Goal: Task Accomplishment & Management: Use online tool/utility

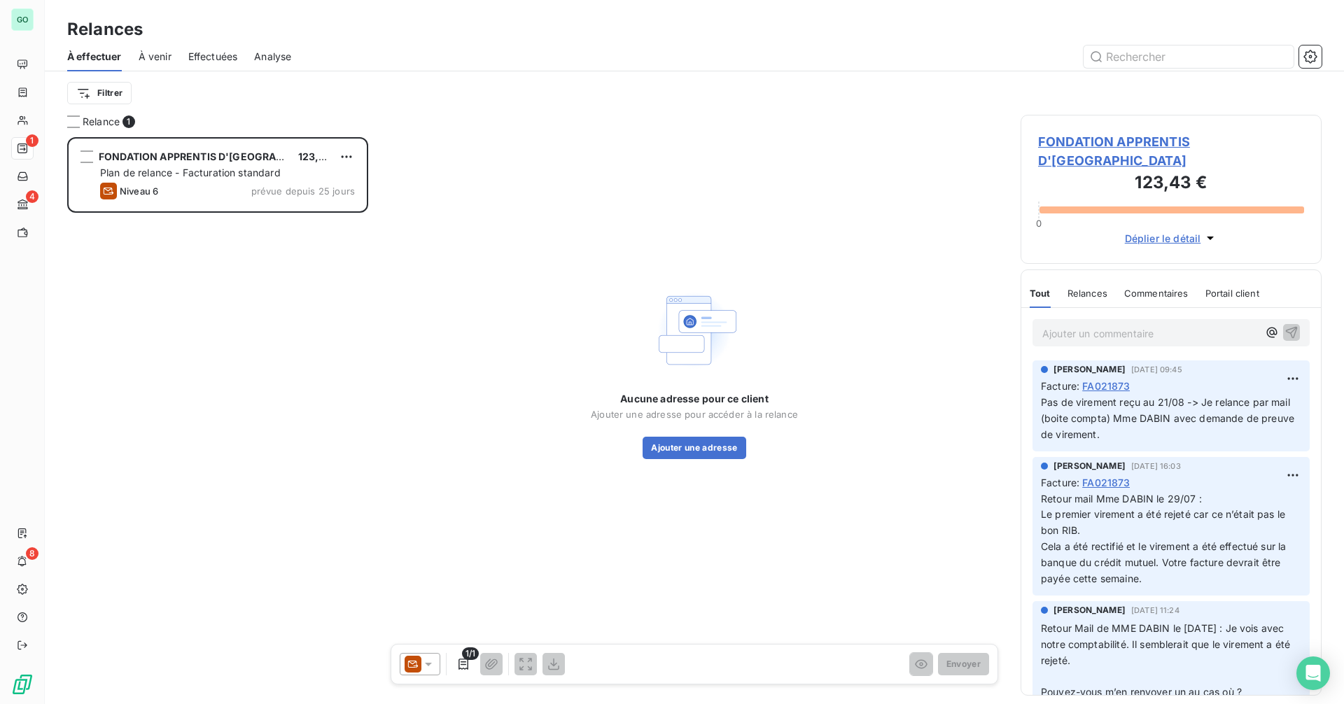
scroll to position [557, 291]
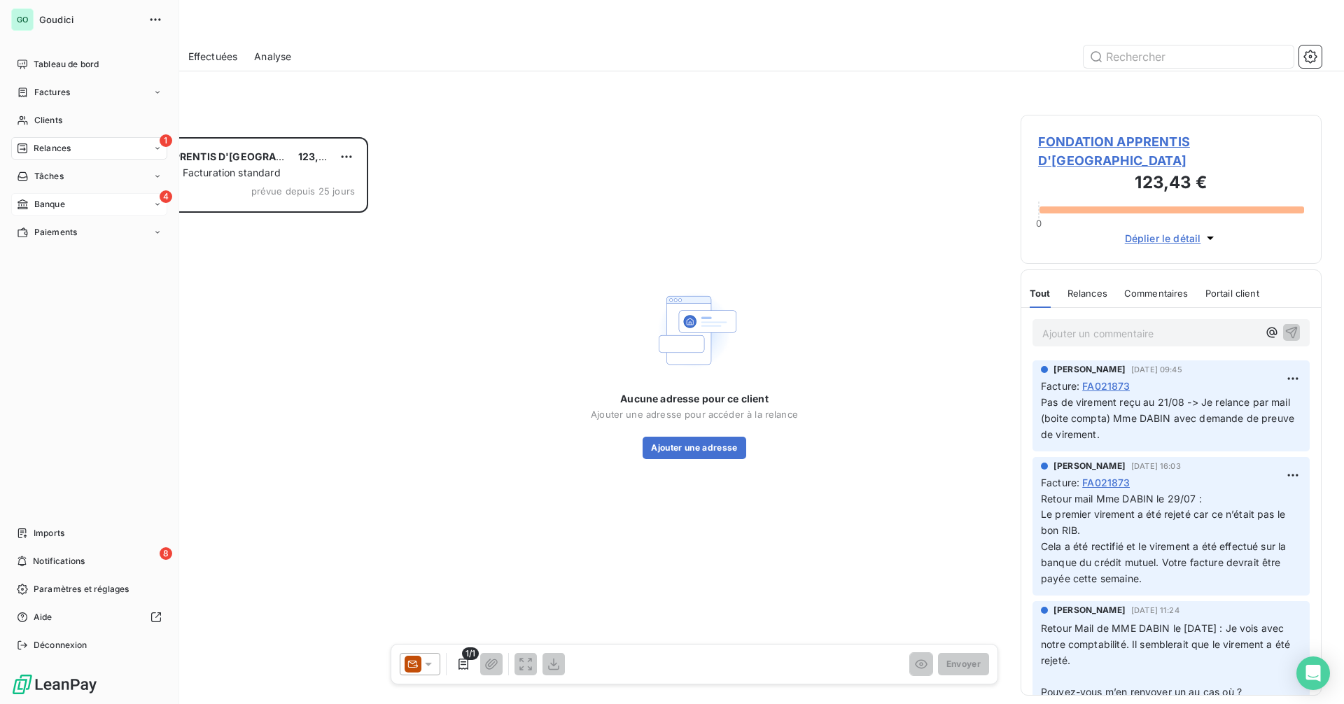
click at [69, 209] on div "4 Banque" at bounding box center [89, 204] width 156 height 22
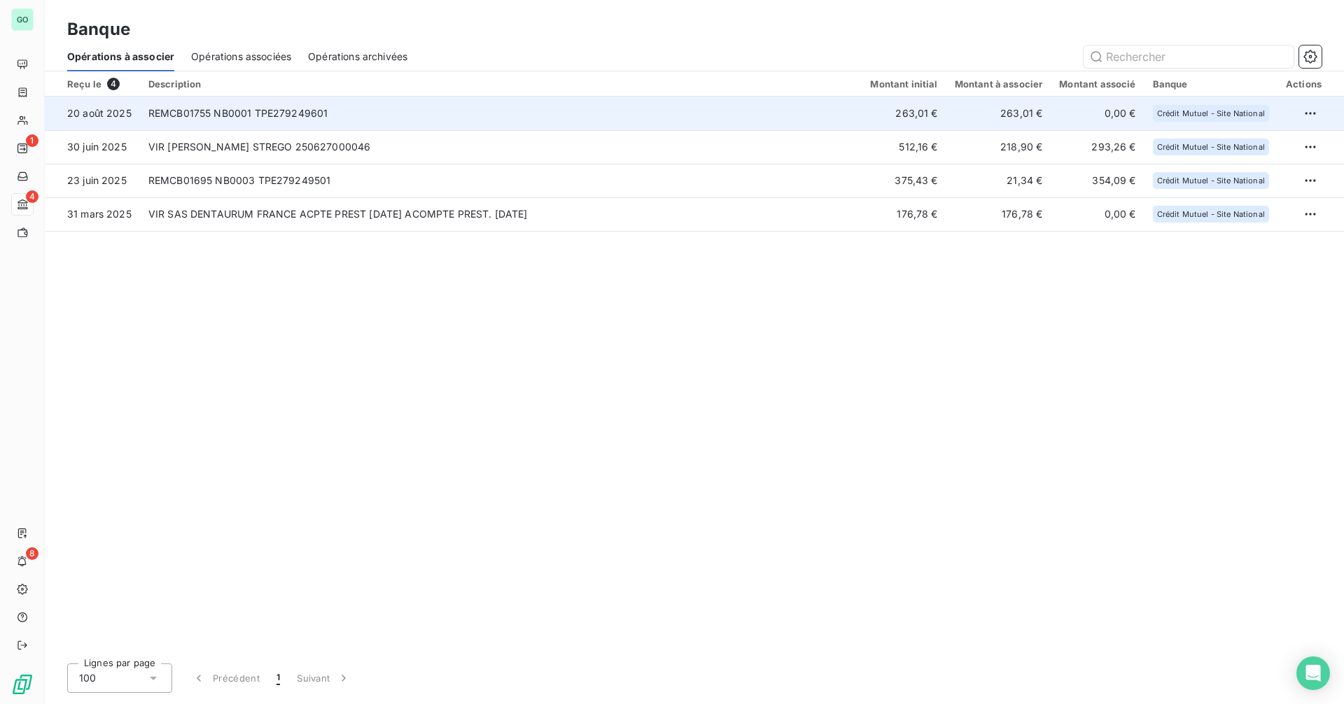
click at [330, 118] on td "REMCB01755 NB0001 TPE279249601" at bounding box center [501, 114] width 723 height 34
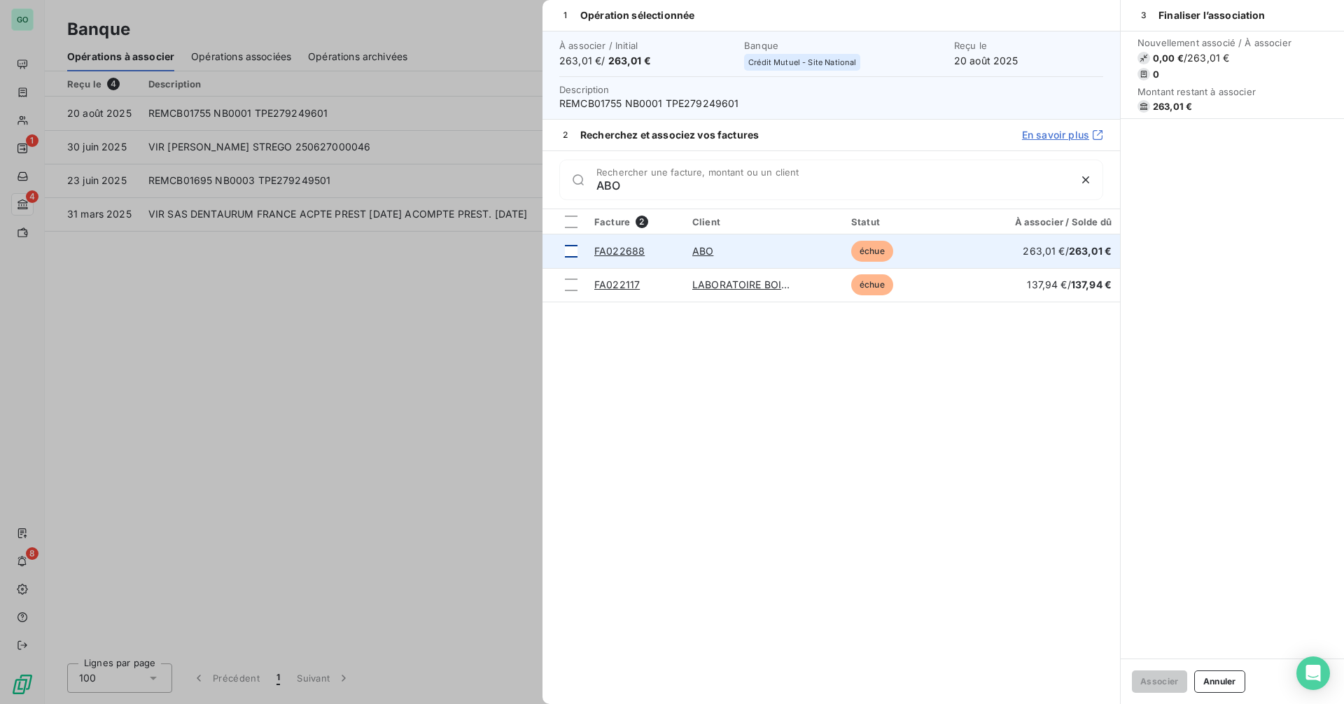
type input "ABO"
click at [568, 249] on div at bounding box center [571, 251] width 13 height 13
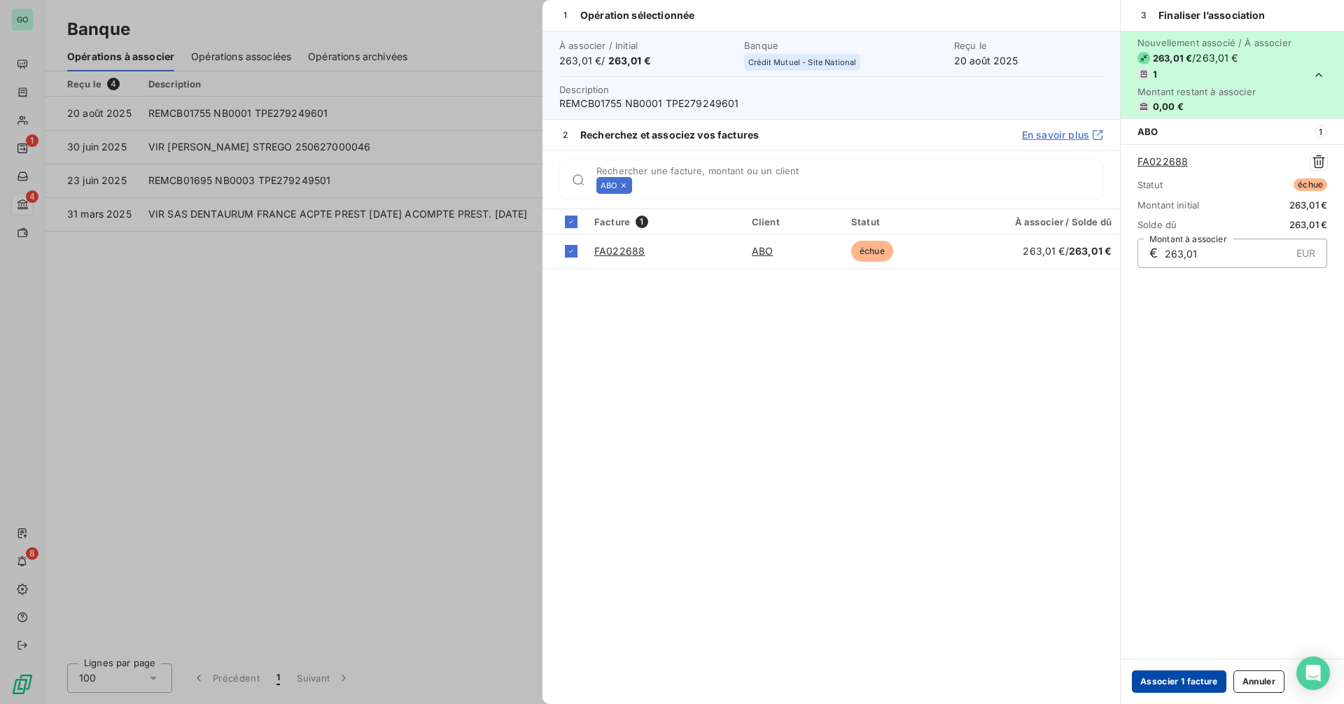
click at [1193, 681] on button "Associer 1 facture" at bounding box center [1179, 682] width 95 height 22
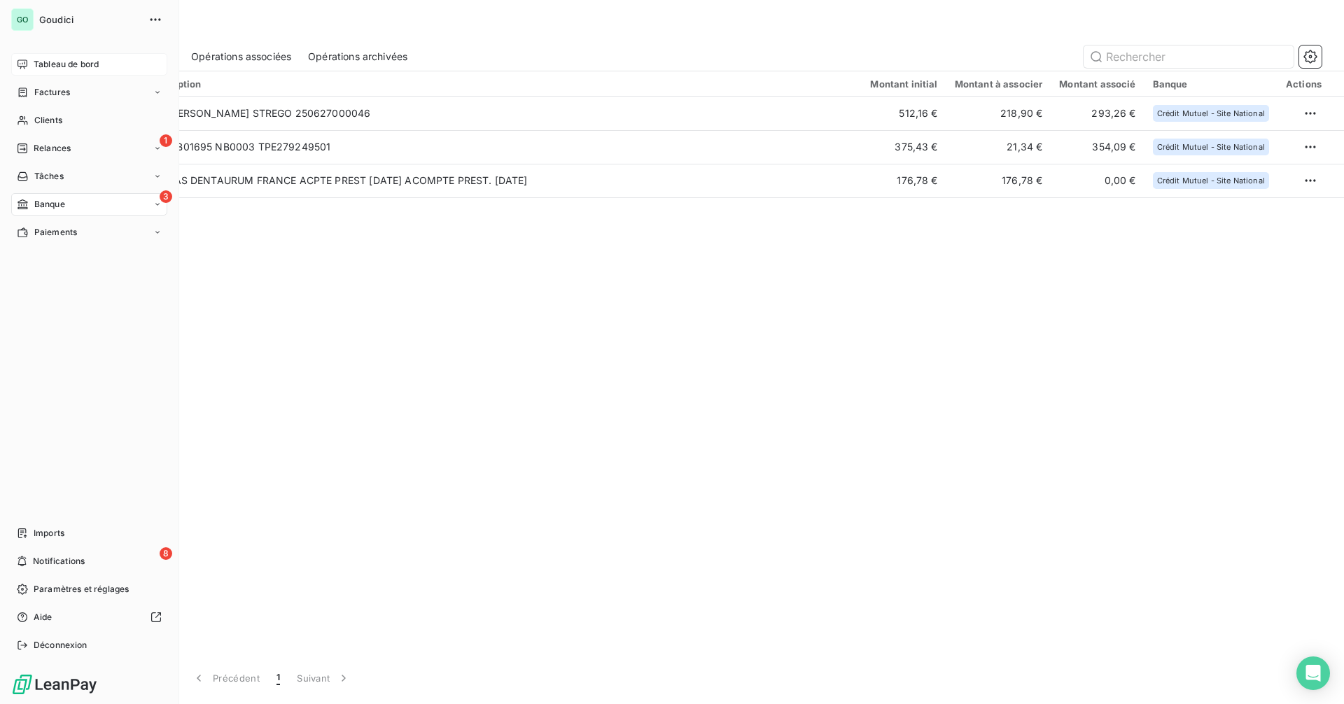
click at [71, 64] on span "Tableau de bord" at bounding box center [66, 64] width 65 height 13
